Goal: Find specific page/section: Find specific page/section

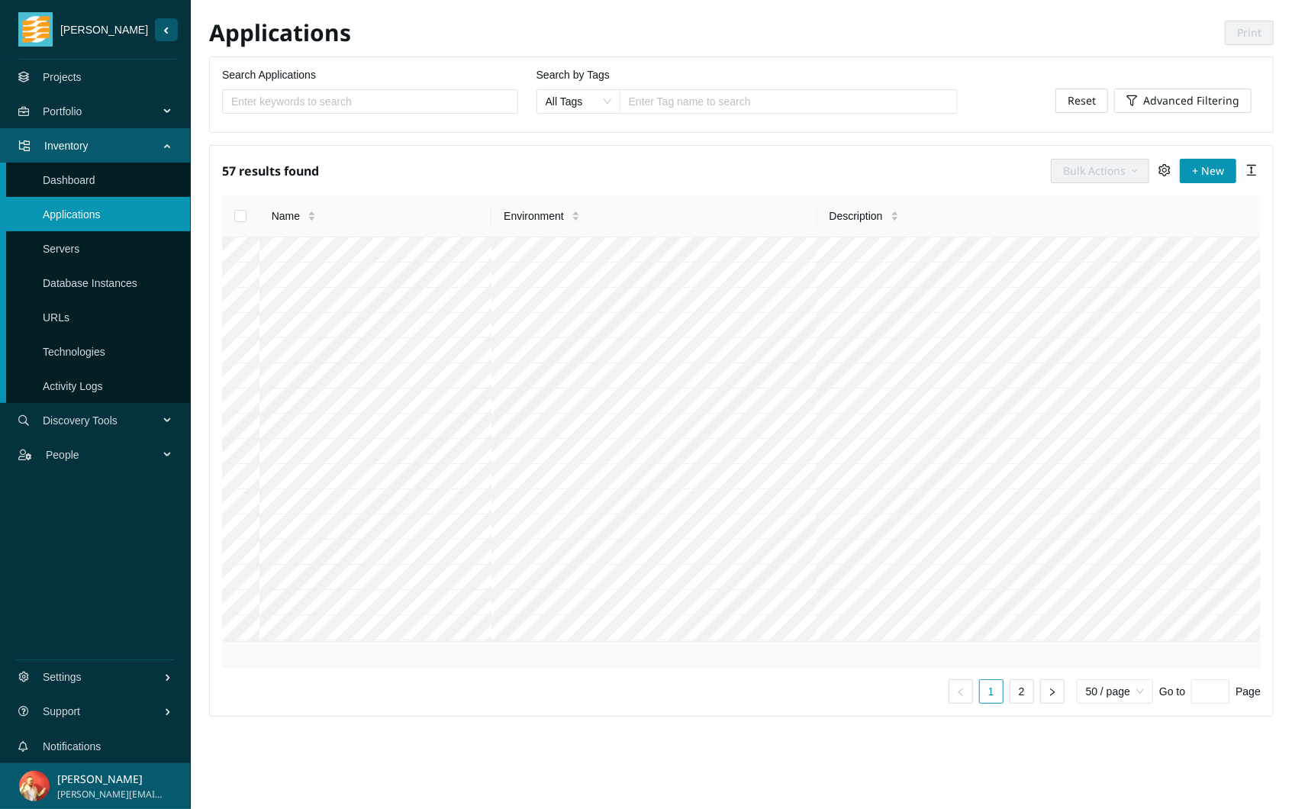
click at [82, 72] on link "Projects" at bounding box center [62, 77] width 39 height 12
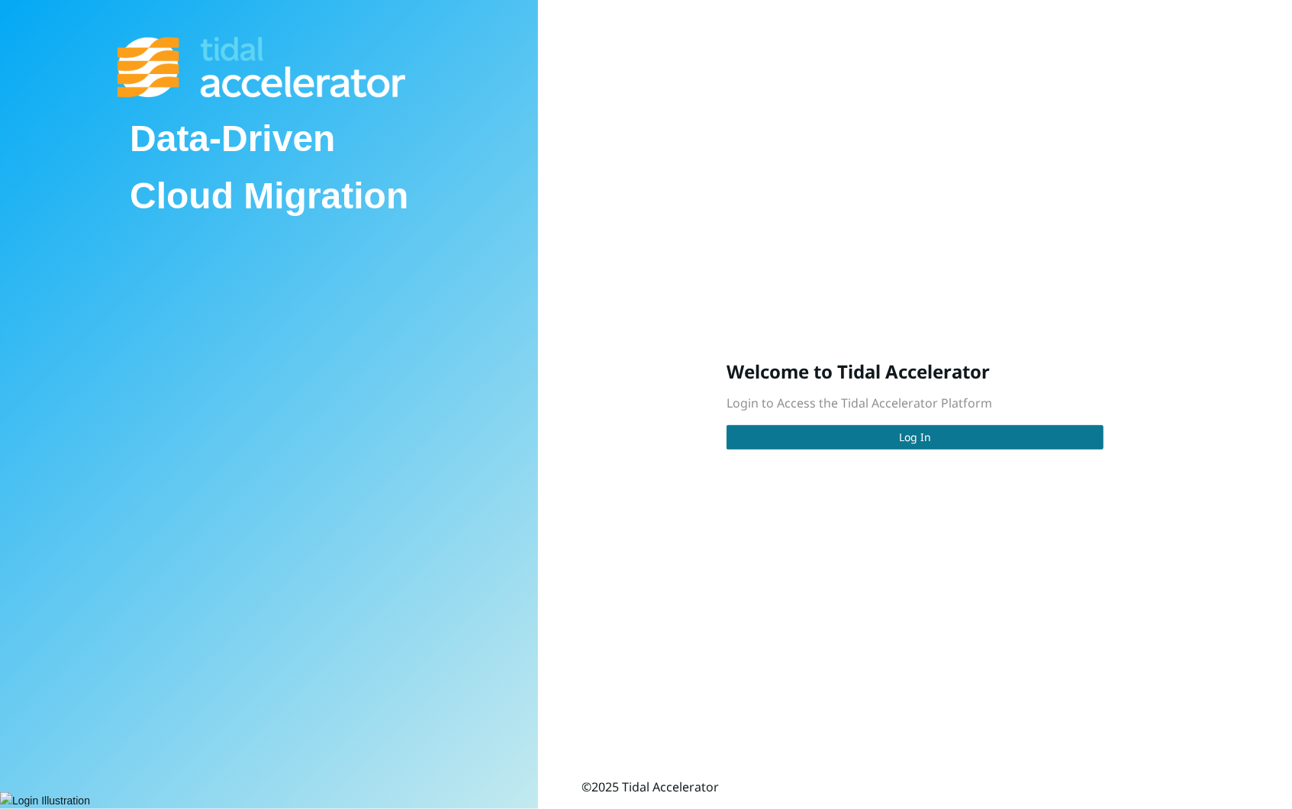
click at [792, 443] on button "Log In" at bounding box center [915, 437] width 377 height 24
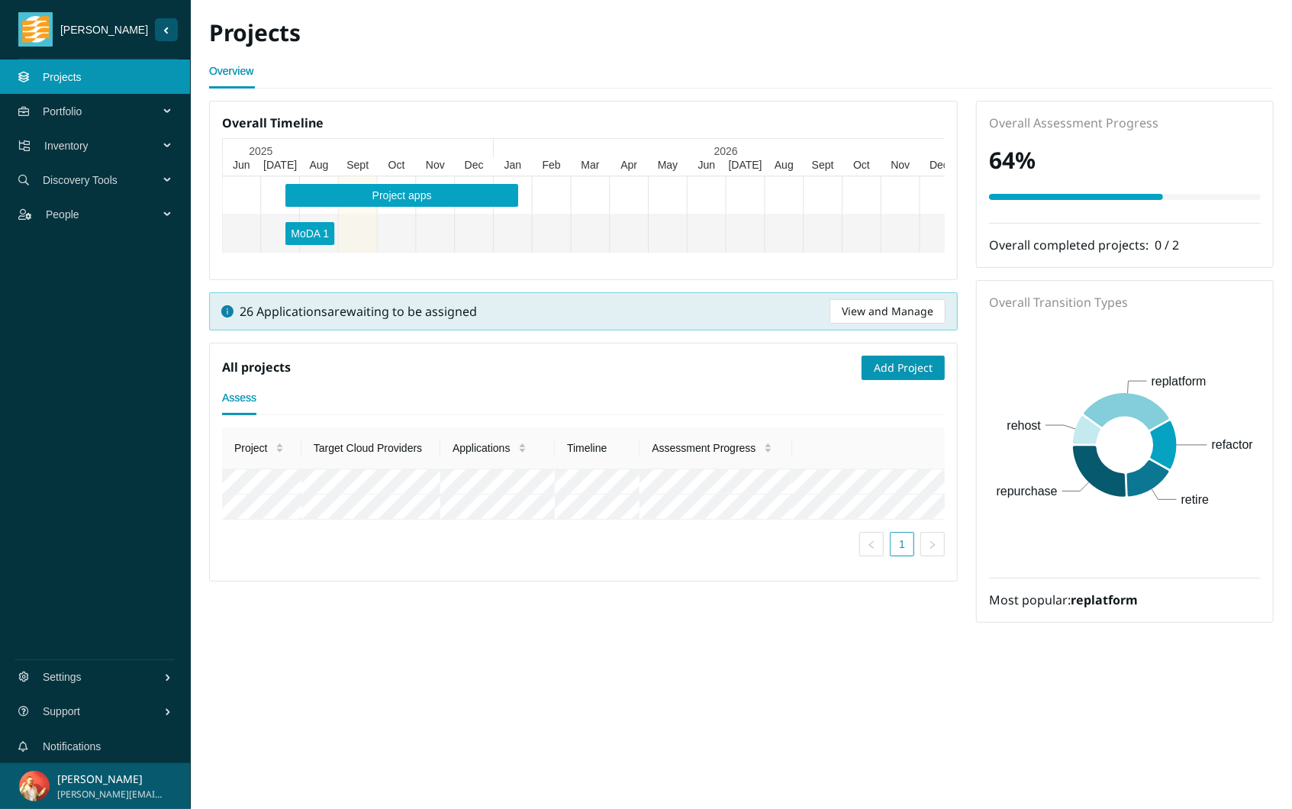
click at [139, 120] on span "Portfolio" at bounding box center [104, 112] width 122 height 46
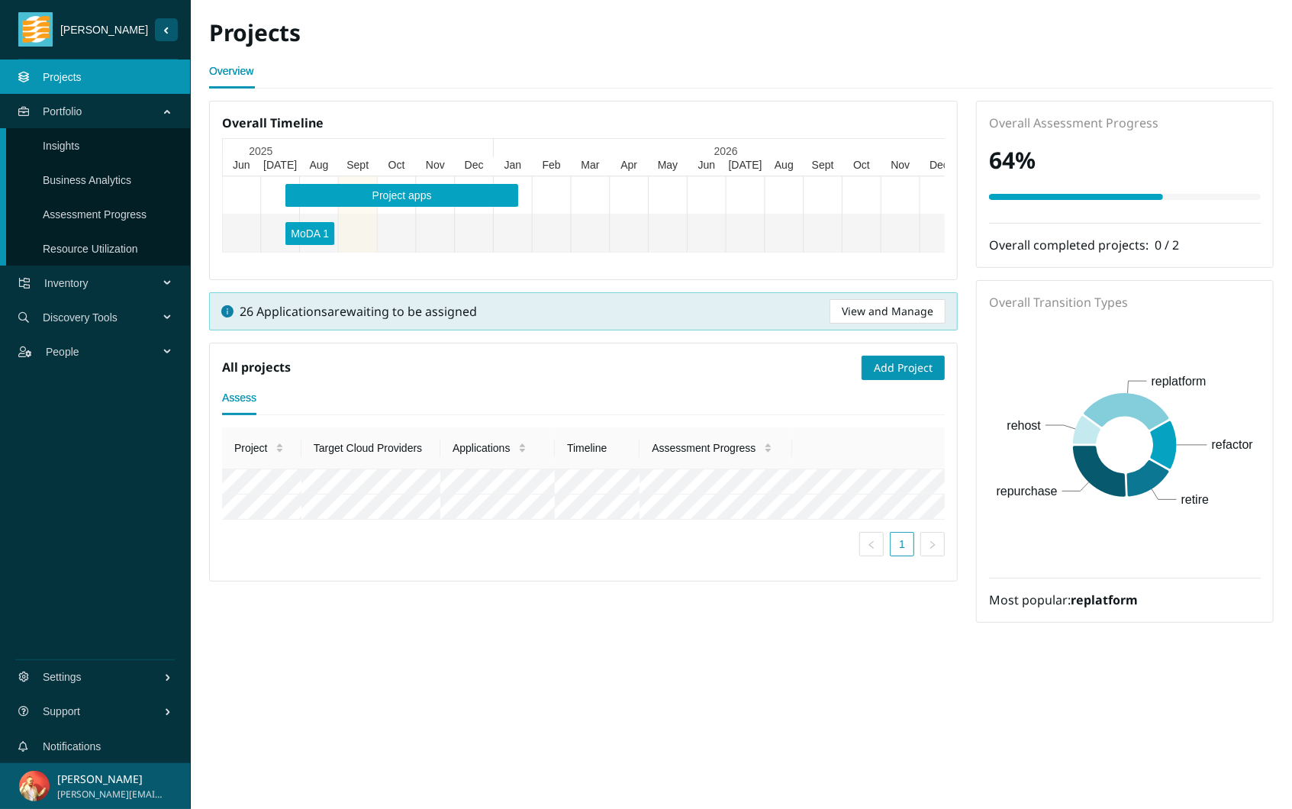
click at [79, 142] on link "Insights" at bounding box center [61, 146] width 37 height 12
